Goal: Information Seeking & Learning: Find specific fact

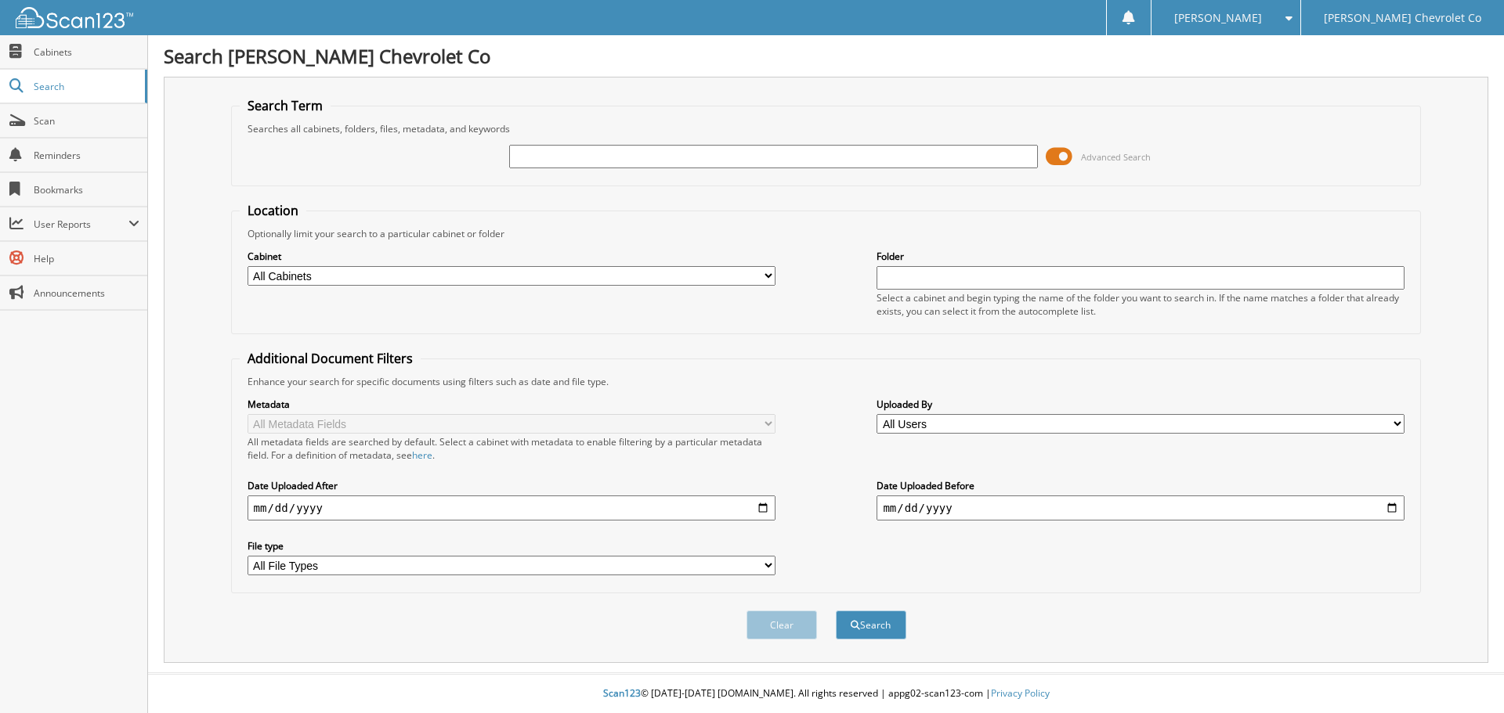
click at [617, 147] on input "text" at bounding box center [773, 156] width 528 height 23
type input "285.17"
click at [836, 611] on button "Search" at bounding box center [871, 625] width 70 height 29
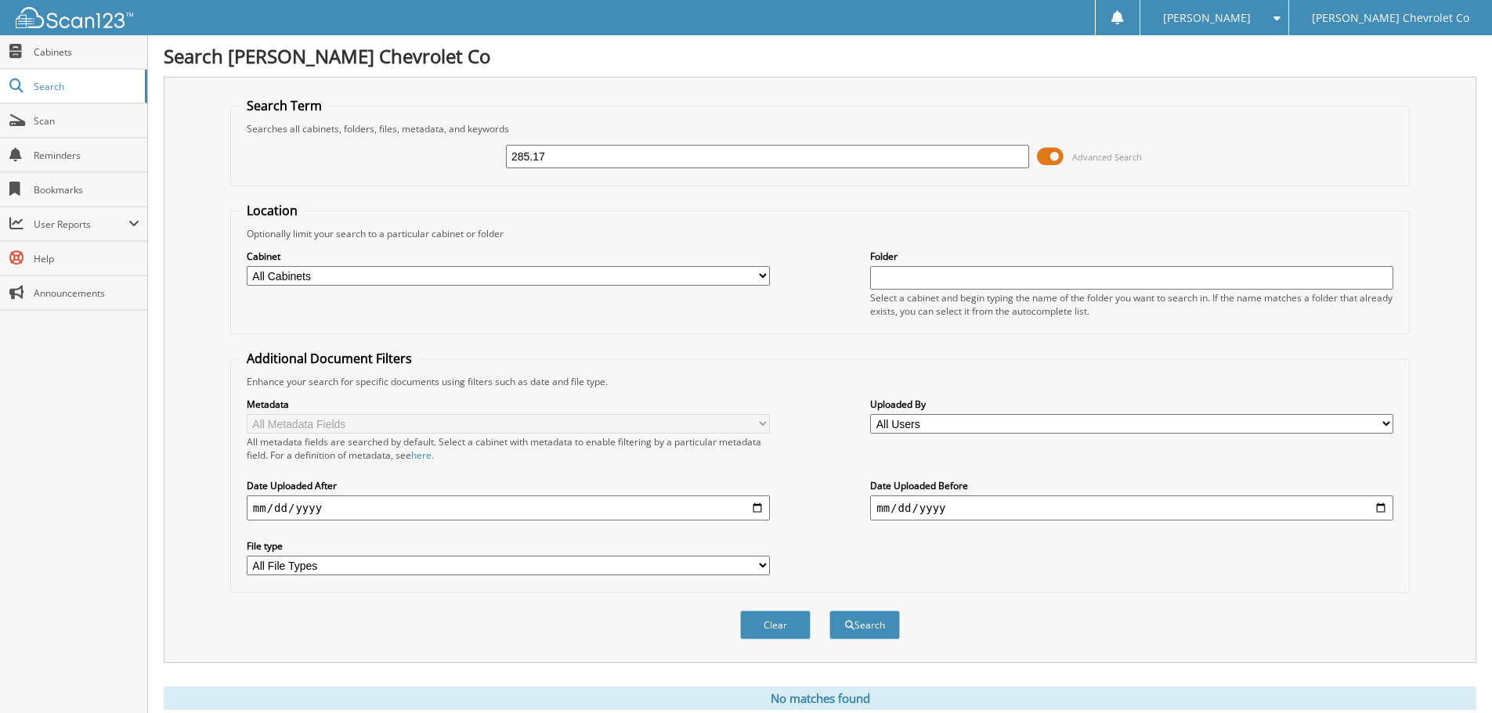
drag, startPoint x: 641, startPoint y: 125, endPoint x: 641, endPoint y: 135, distance: 10.2
click at [641, 135] on div "Searches all cabinets, folders, files, metadata, and keywords" at bounding box center [820, 128] width 1162 height 13
click at [643, 146] on input "285.17" at bounding box center [767, 156] width 523 height 23
click at [643, 154] on input "text" at bounding box center [767, 156] width 523 height 23
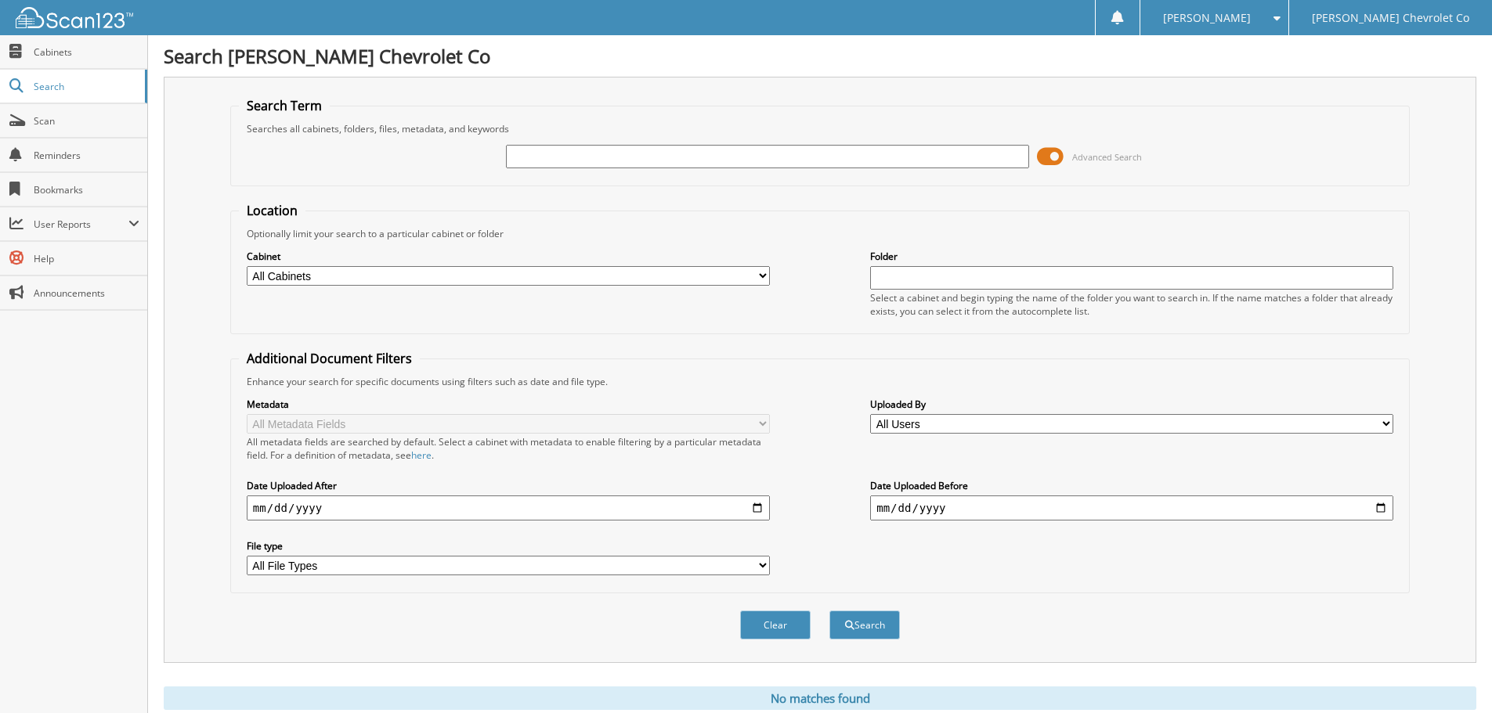
click at [747, 160] on input "text" at bounding box center [767, 156] width 523 height 23
type input "WASTE"
click at [829, 611] on button "Search" at bounding box center [864, 625] width 70 height 29
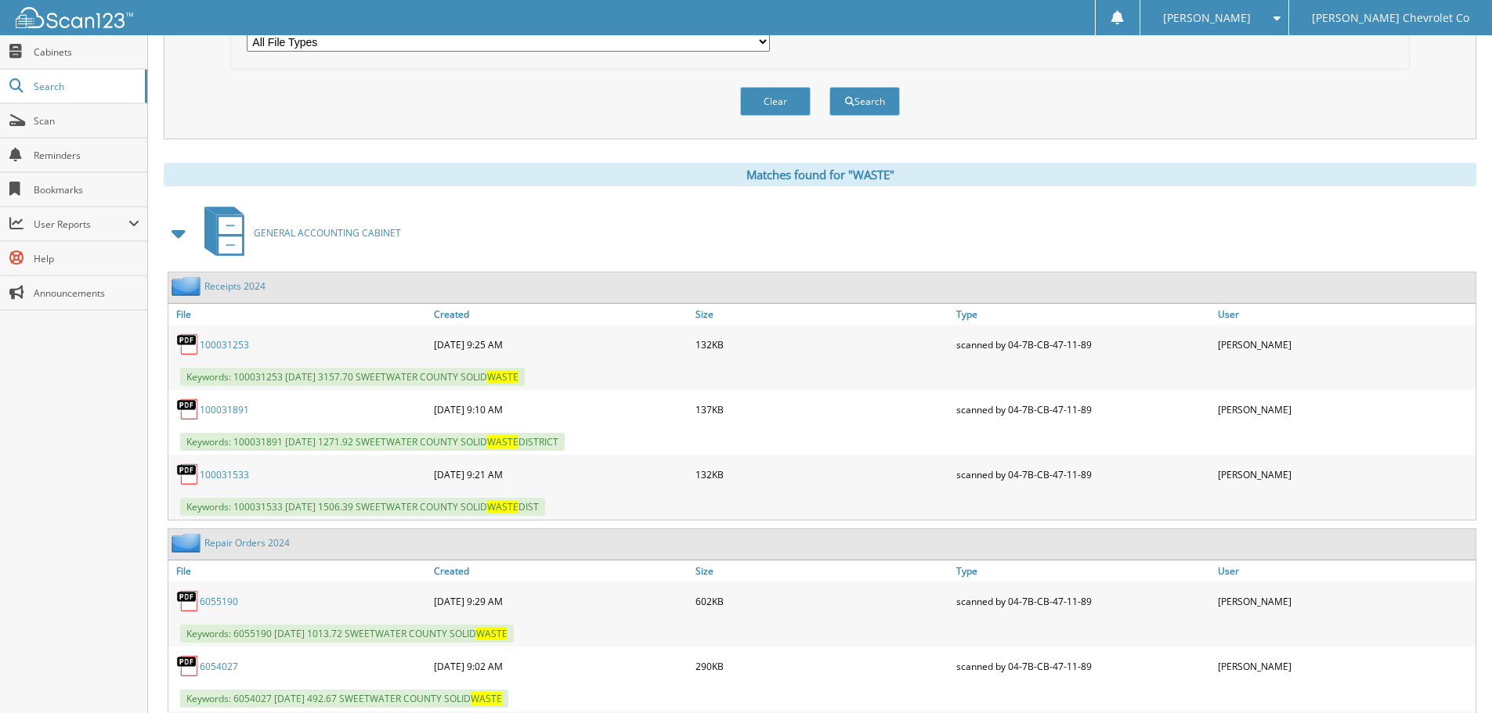
scroll to position [548, 0]
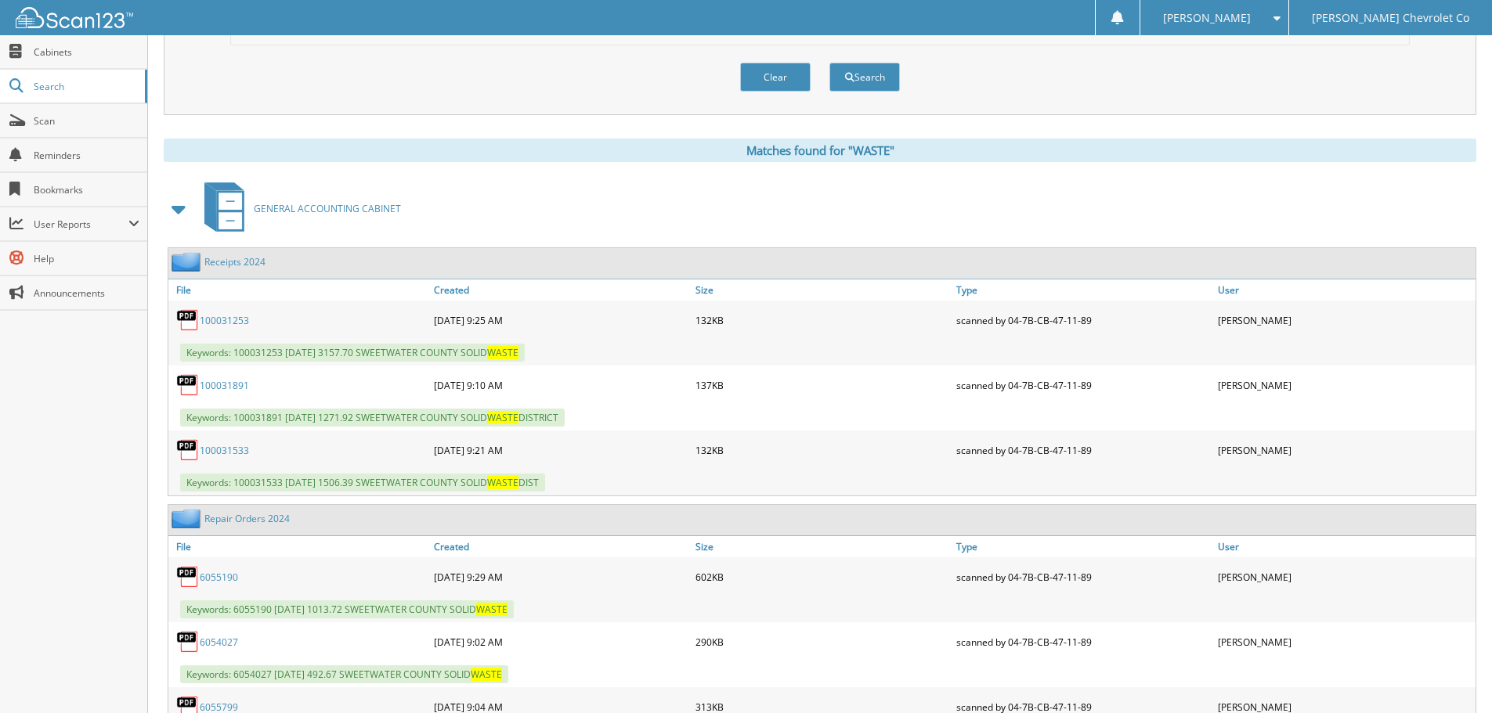
click at [238, 452] on link "100031533" at bounding box center [224, 450] width 49 height 13
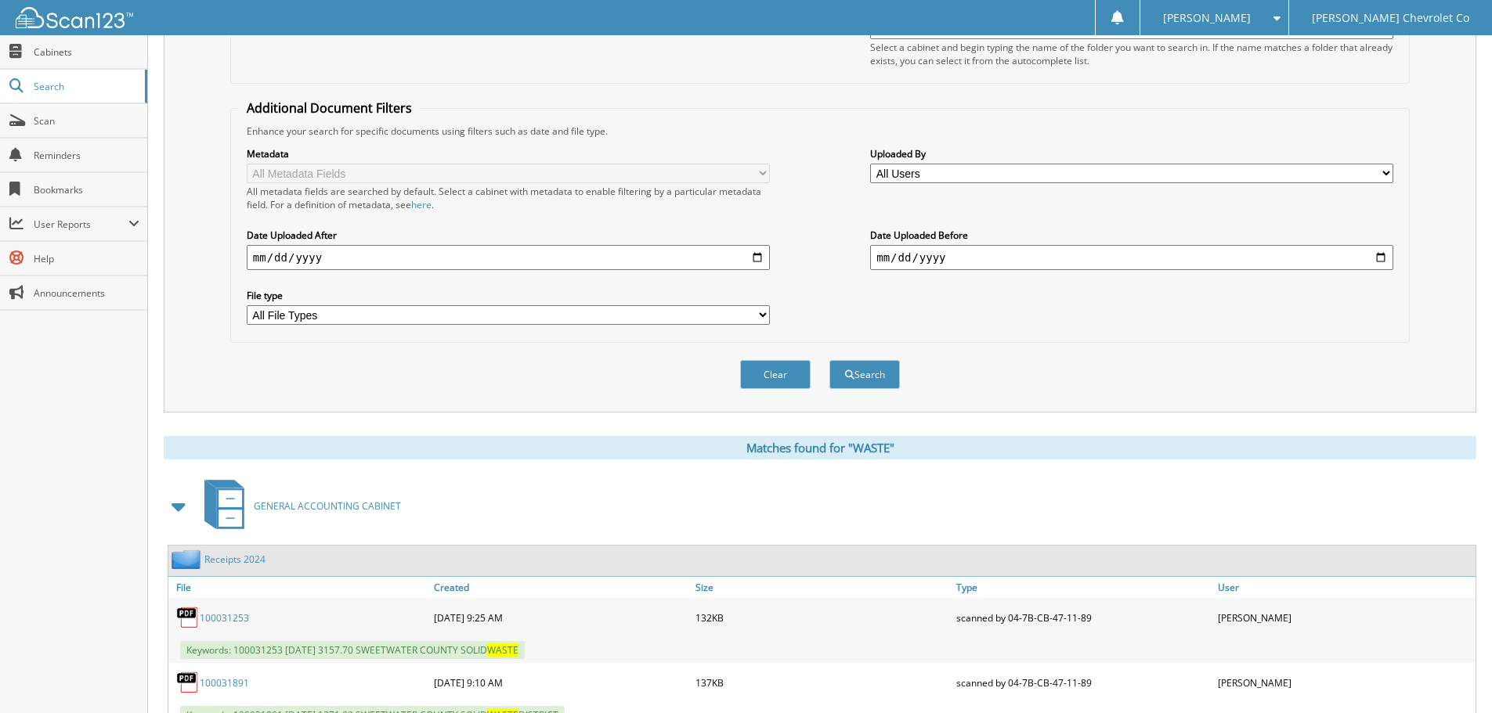
scroll to position [157, 0]
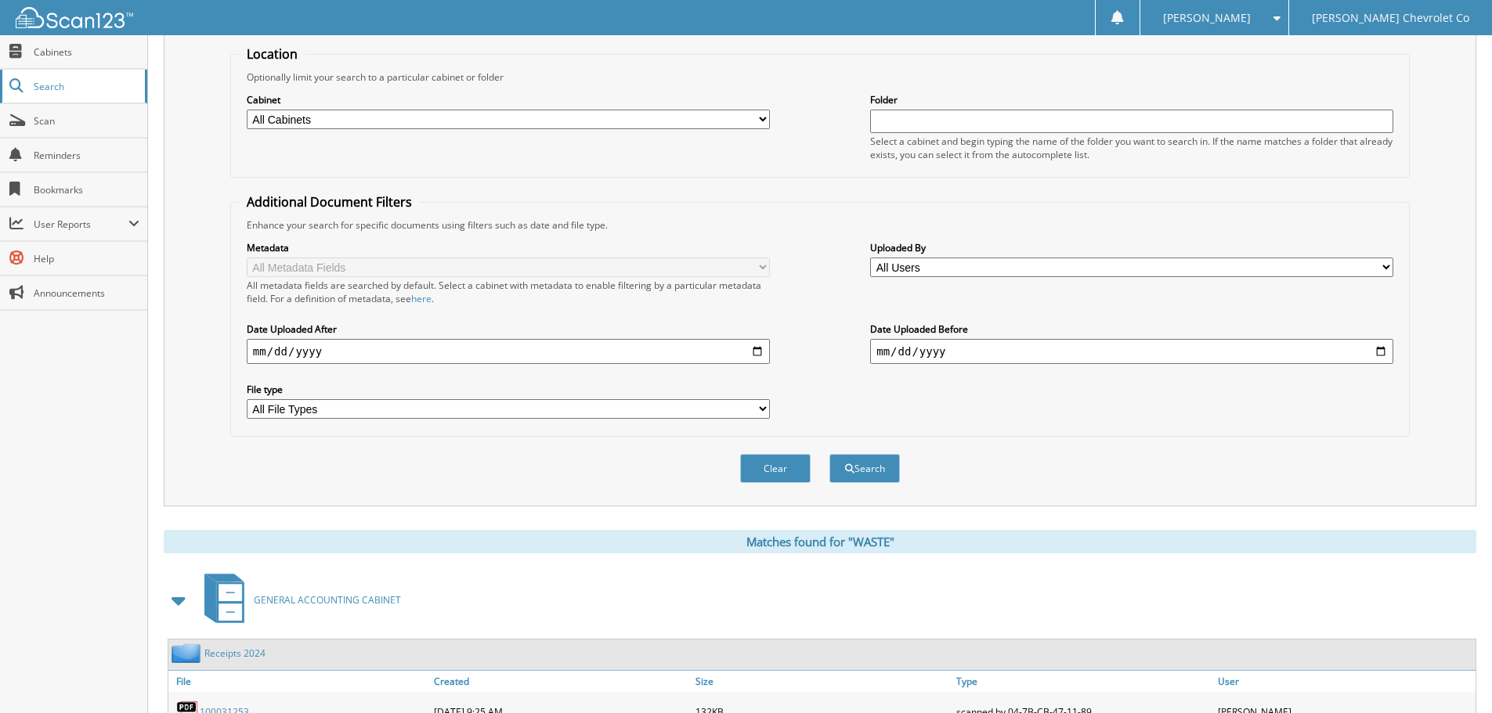
click at [66, 95] on link "Search" at bounding box center [73, 87] width 147 height 34
